Goal: Task Accomplishment & Management: Manage account settings

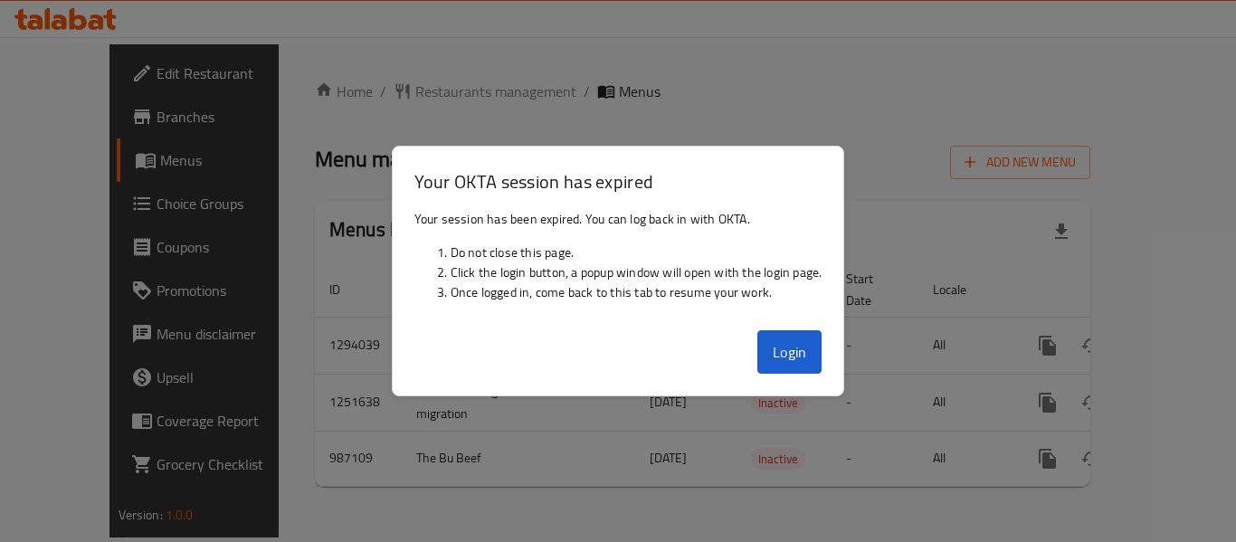
click at [790, 365] on button "Login" at bounding box center [789, 351] width 65 height 43
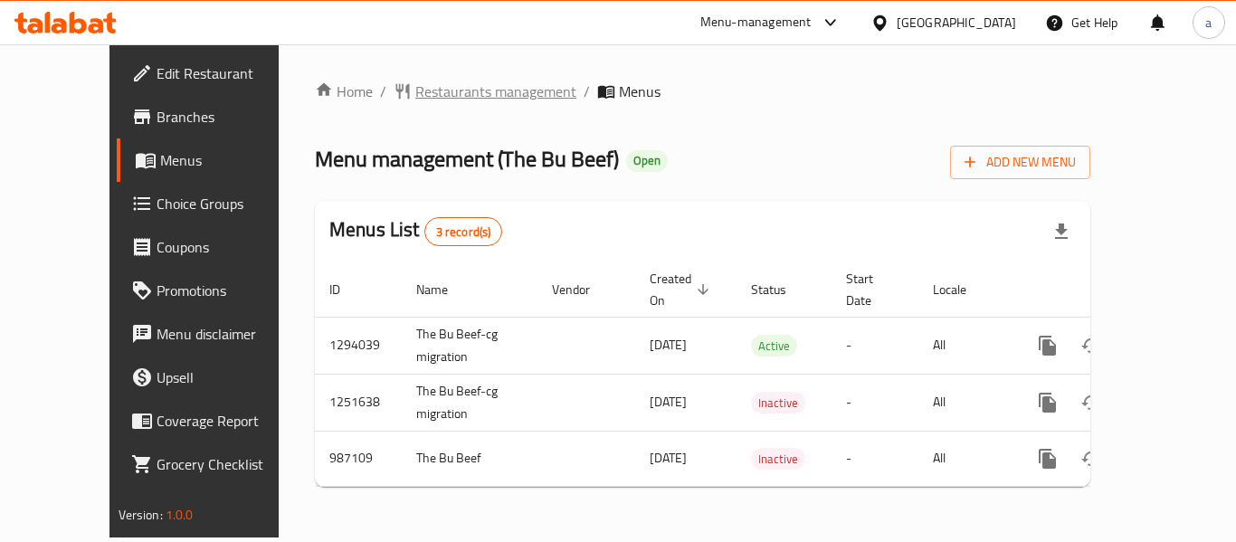
click at [415, 102] on span "Restaurants management" at bounding box center [495, 92] width 161 height 22
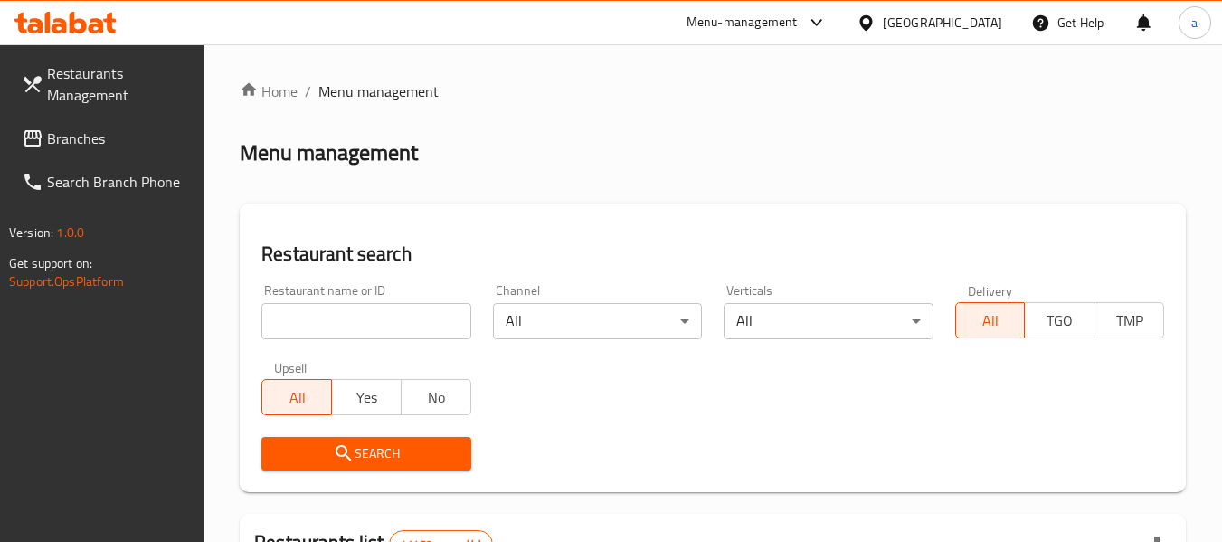
click at [71, 138] on span "Branches" at bounding box center [118, 139] width 143 height 22
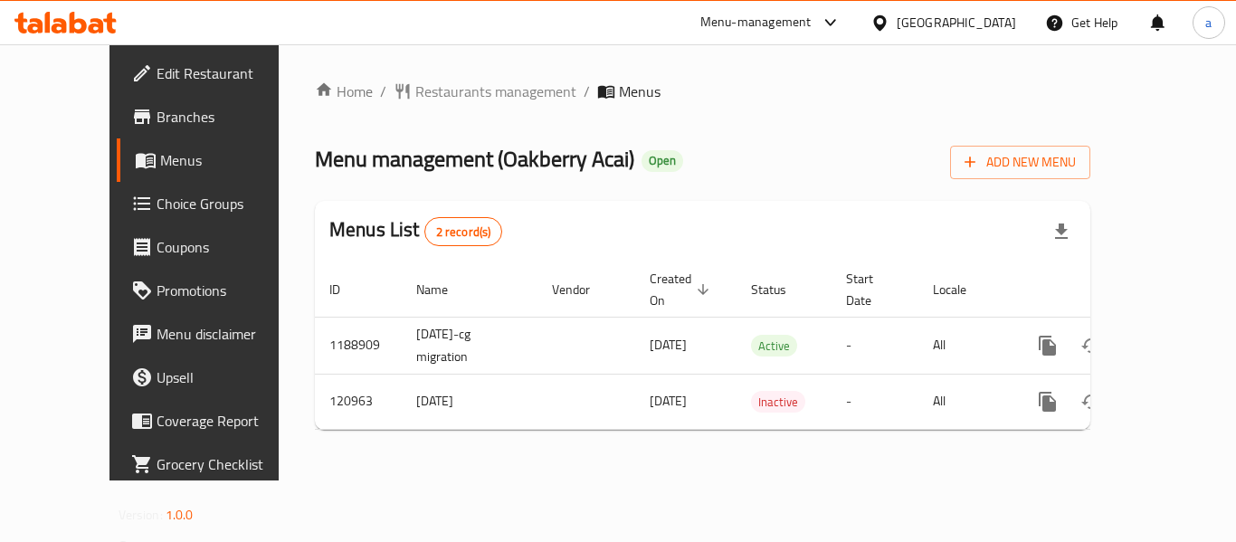
click at [388, 115] on div "Home / Restaurants management / Menus Menu management ( Oakberry Acai ) Open Ad…" at bounding box center [702, 263] width 775 height 364
click at [415, 95] on span "Restaurants management" at bounding box center [495, 92] width 161 height 22
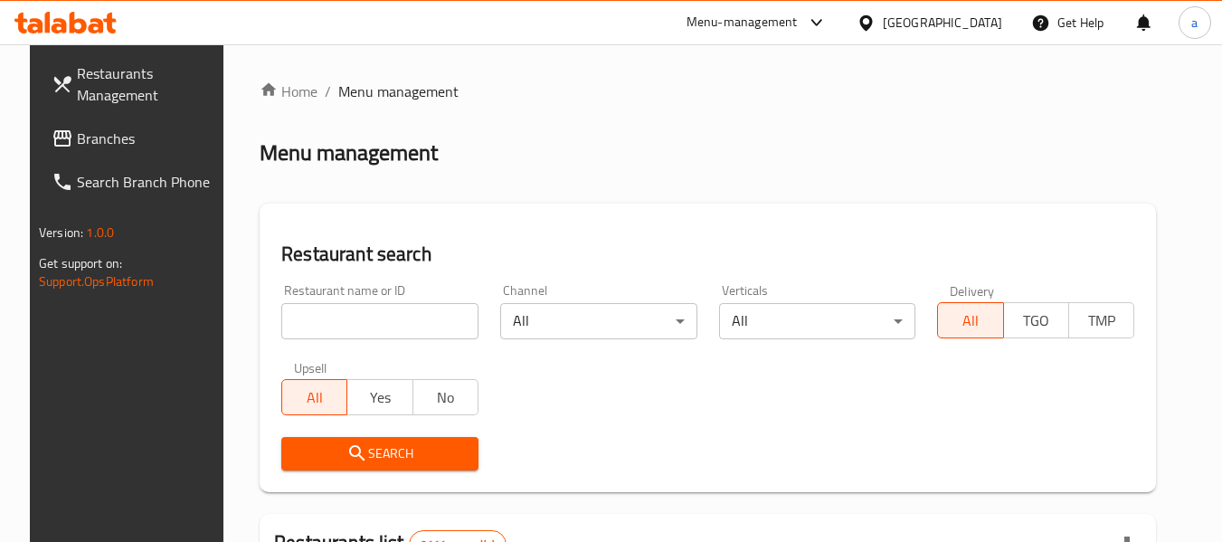
click at [84, 136] on span "Branches" at bounding box center [148, 139] width 143 height 22
